Goal: Information Seeking & Learning: Learn about a topic

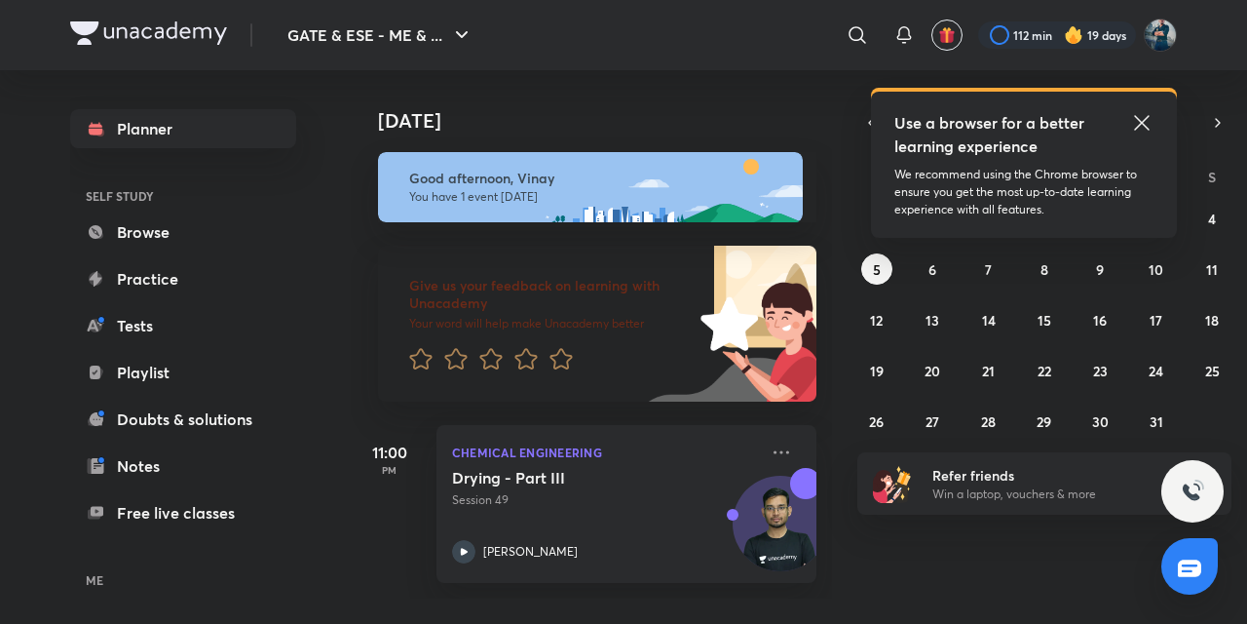
click at [1138, 124] on icon at bounding box center [1141, 122] width 23 height 23
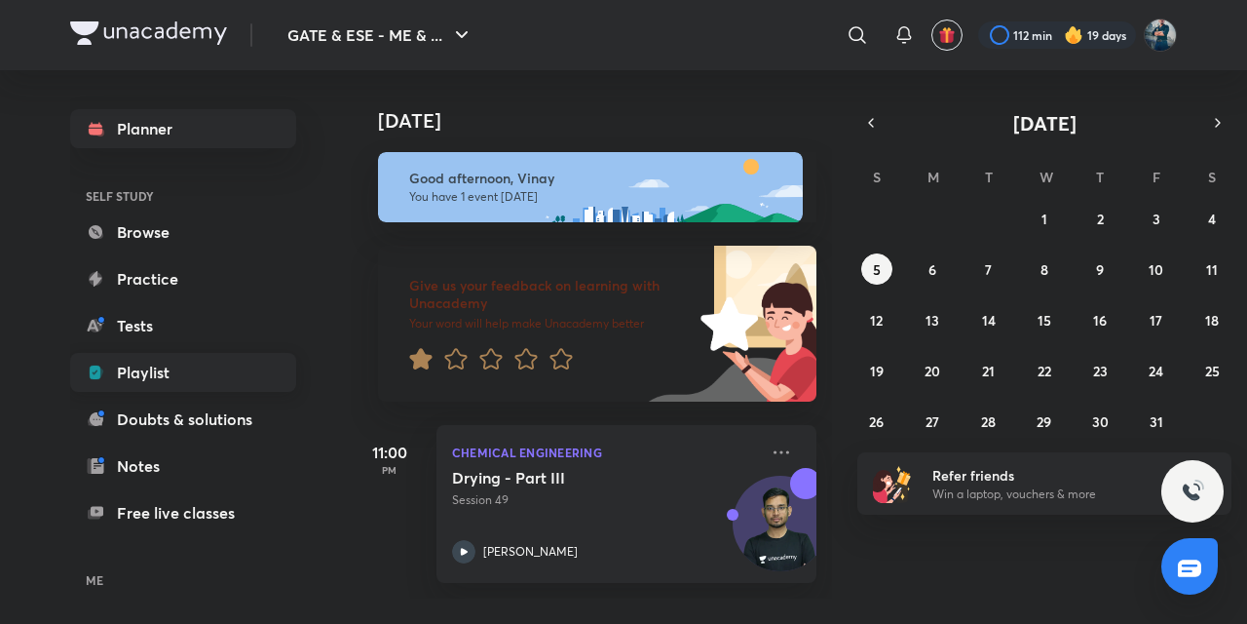
click at [145, 373] on link "Playlist" at bounding box center [183, 372] width 226 height 39
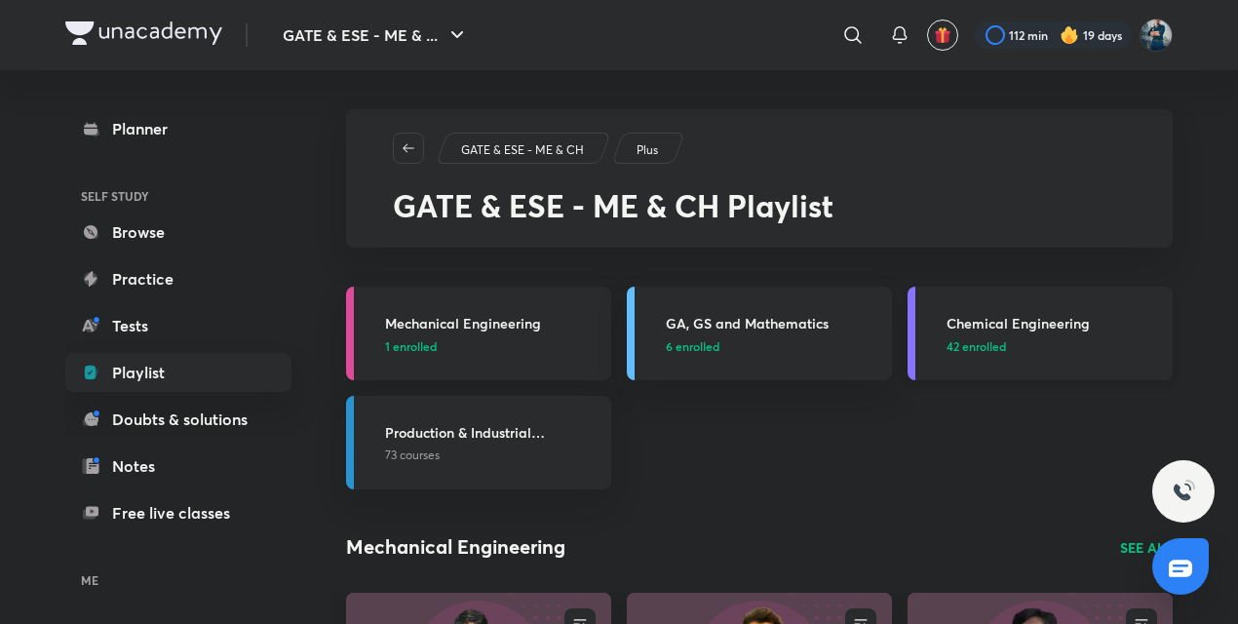
click at [990, 322] on h3 "Chemical Engineering" at bounding box center [1053, 323] width 214 height 20
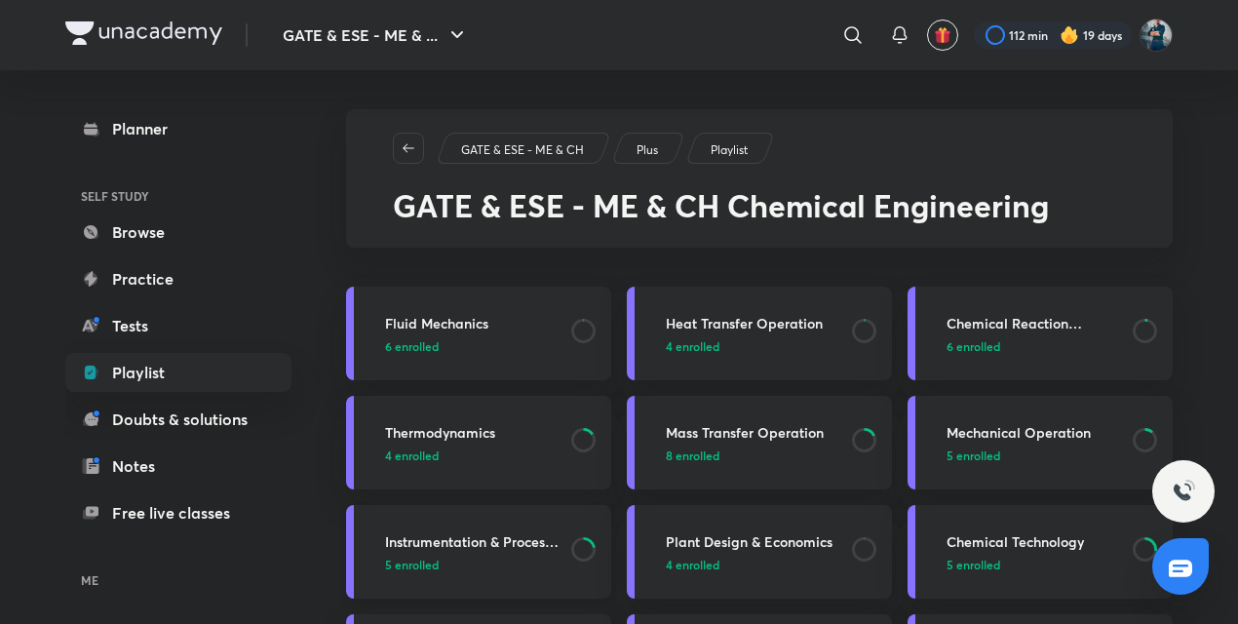
click at [456, 543] on h3 "Instrumentation & Process Control" at bounding box center [472, 541] width 174 height 20
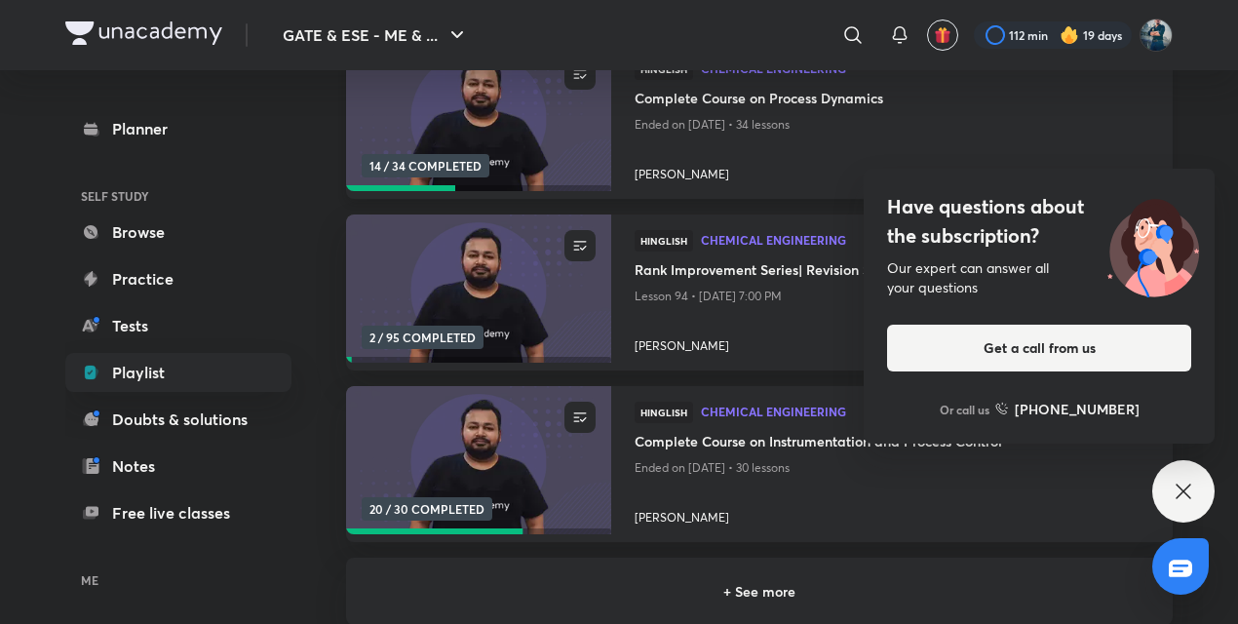
scroll to position [298, 0]
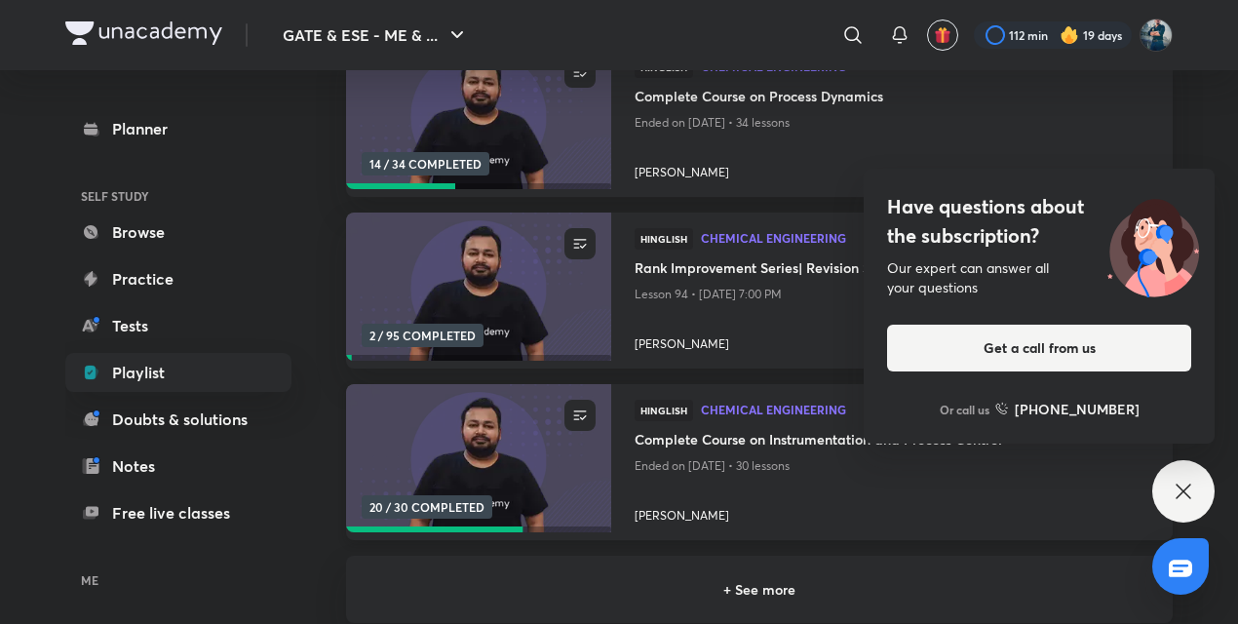
click at [694, 432] on h4 "Complete Course on Instrumentation and Process Control" at bounding box center [891, 441] width 515 height 24
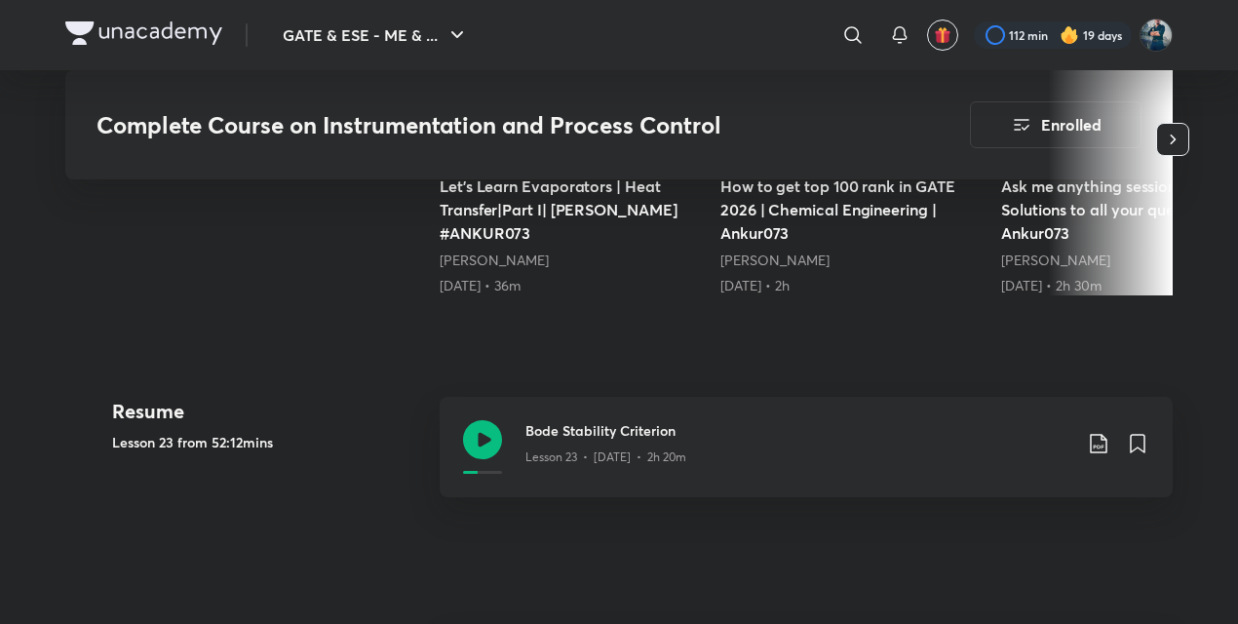
scroll to position [777, 0]
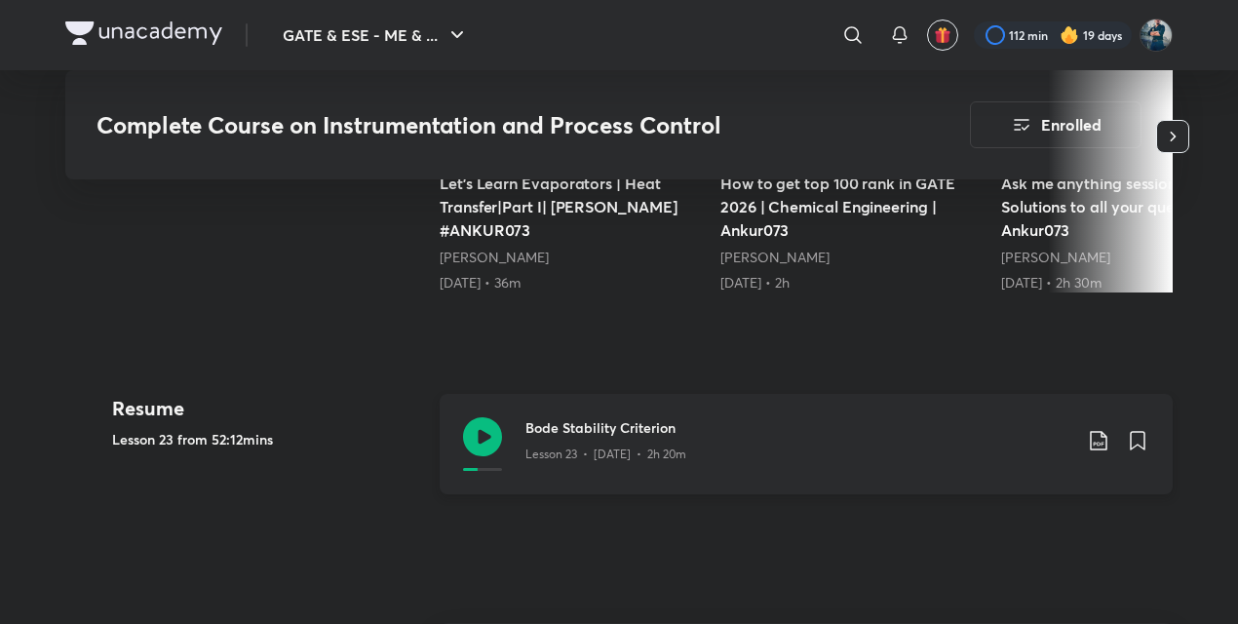
click at [486, 434] on icon at bounding box center [482, 436] width 39 height 39
